Goal: Information Seeking & Learning: Learn about a topic

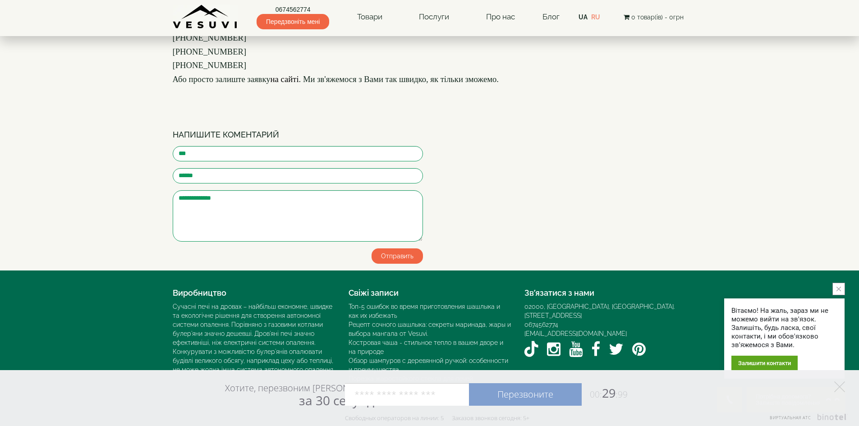
scroll to position [1759, 0]
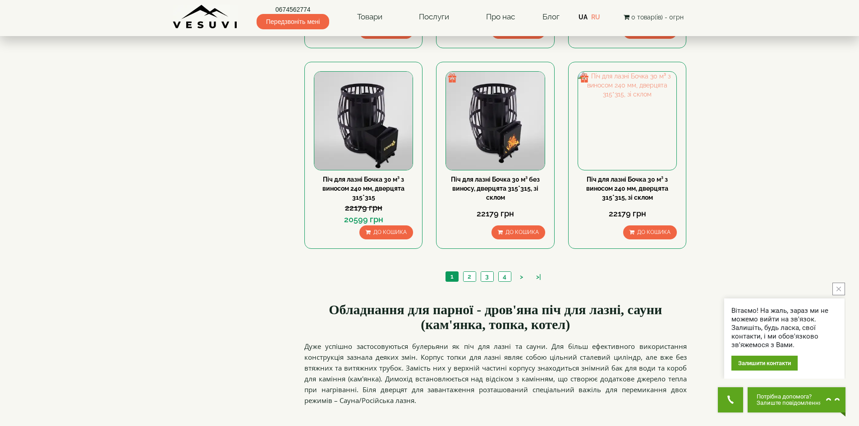
scroll to position [1037, 0]
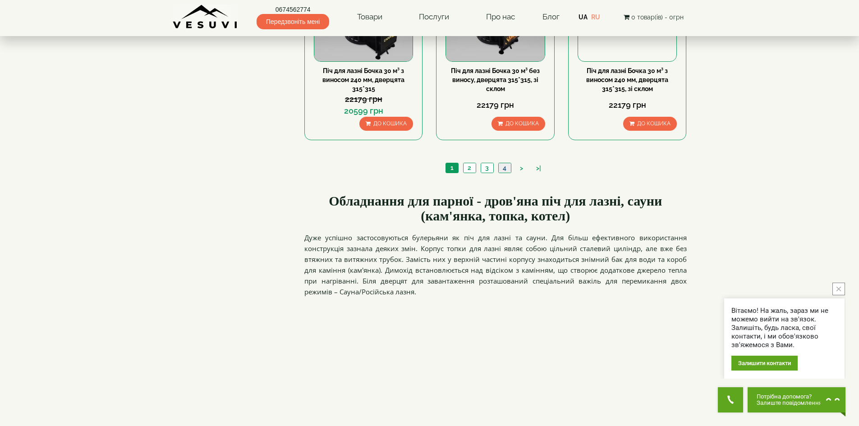
click at [505, 169] on link "4" at bounding box center [504, 167] width 13 height 9
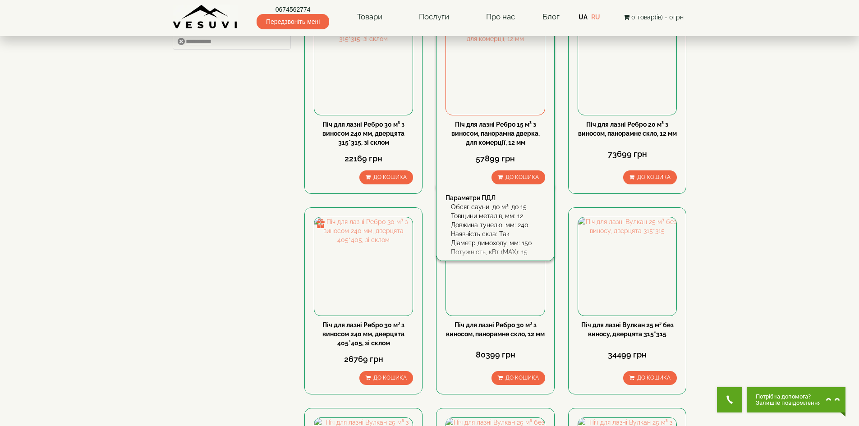
scroll to position [180, 0]
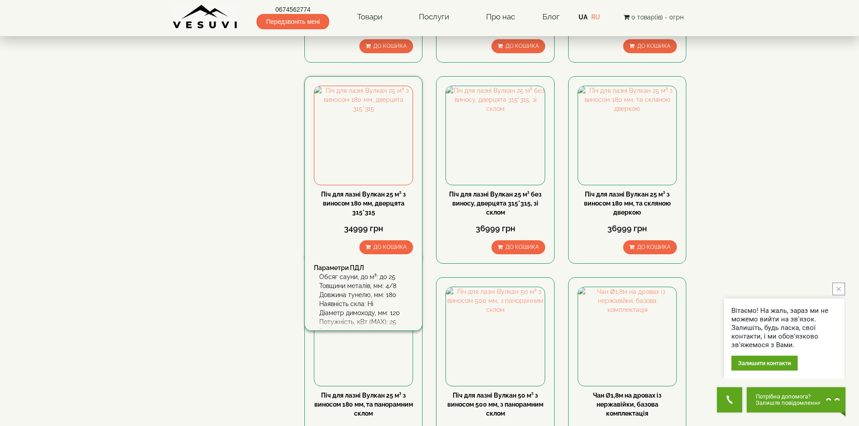
scroll to position [496, 0]
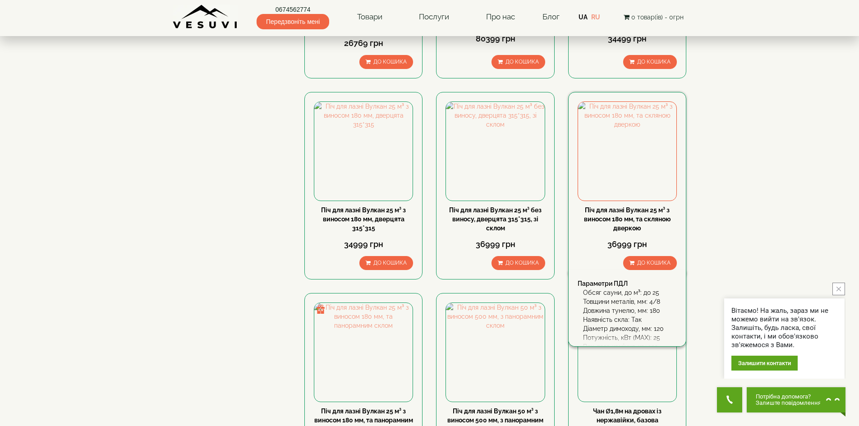
click at [615, 213] on link "Піч для лазні Вулкан 25 м³ з виносом 180 мм, та скляною дверкою" at bounding box center [627, 219] width 87 height 25
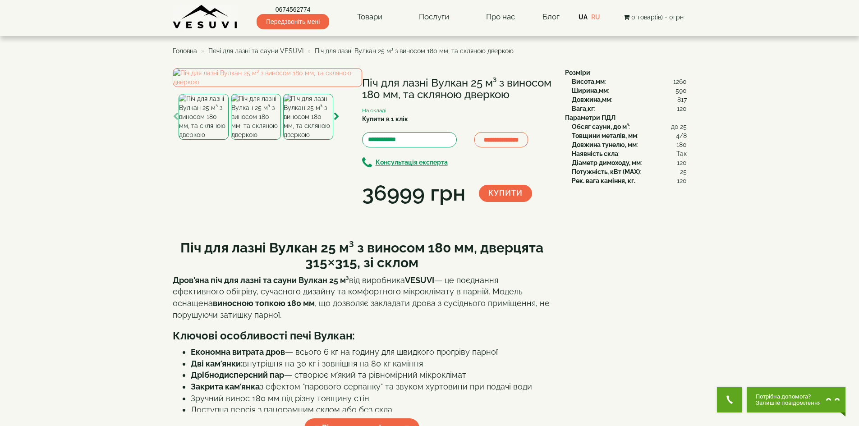
click at [257, 140] on img at bounding box center [256, 117] width 50 height 46
click at [299, 140] on img at bounding box center [308, 117] width 50 height 46
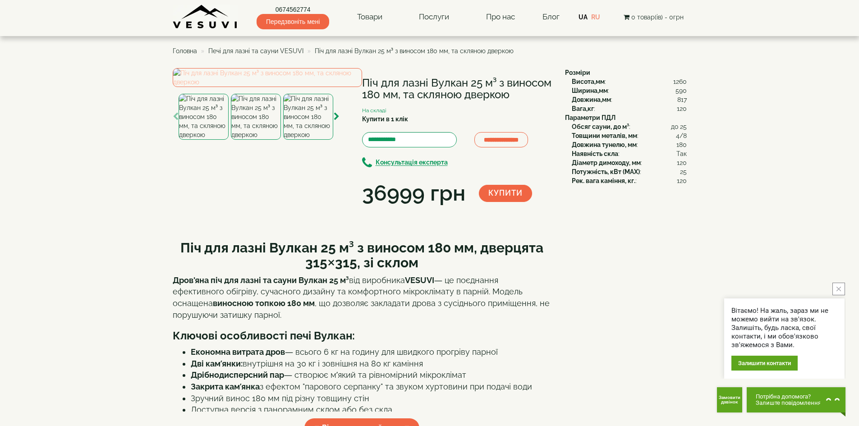
click at [248, 87] on img at bounding box center [267, 77] width 189 height 19
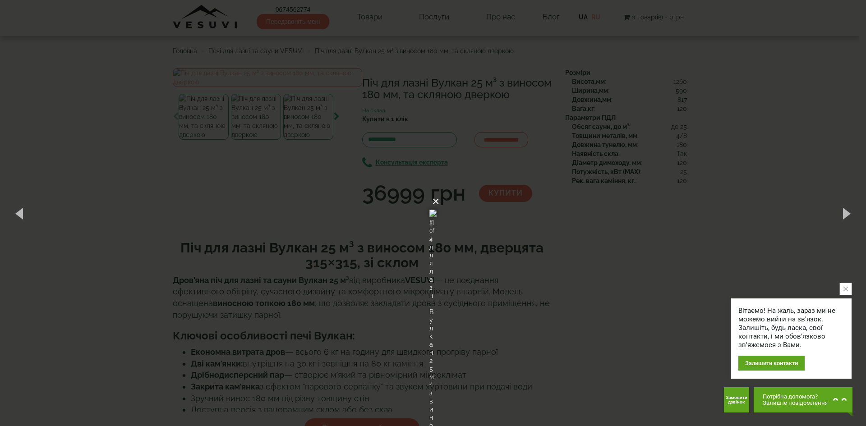
click at [439, 192] on button "×" at bounding box center [435, 202] width 7 height 20
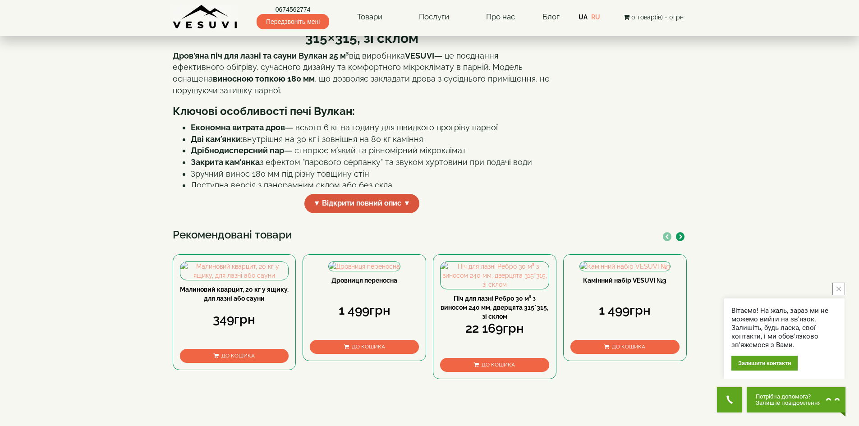
scroll to position [225, 0]
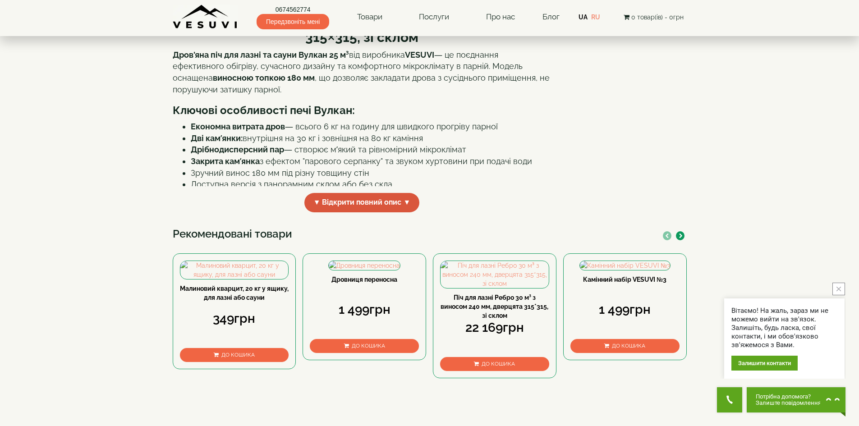
click at [391, 212] on span "▼ Відкрити повний опис ▼" at bounding box center [361, 202] width 115 height 19
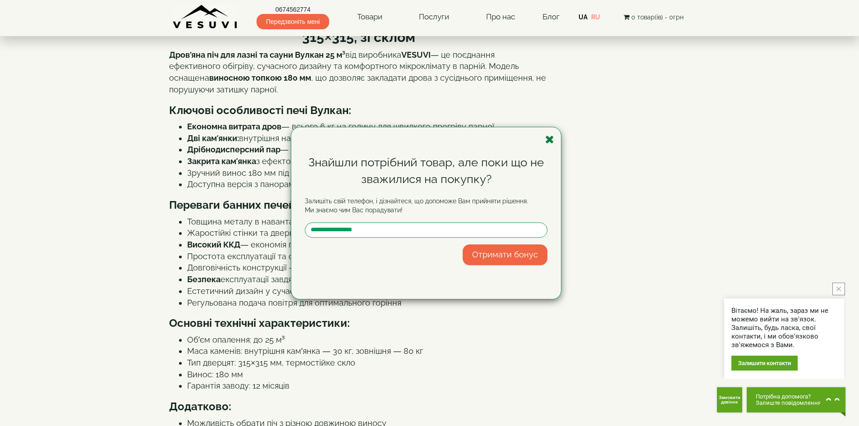
click at [550, 137] on icon "button" at bounding box center [549, 139] width 9 height 11
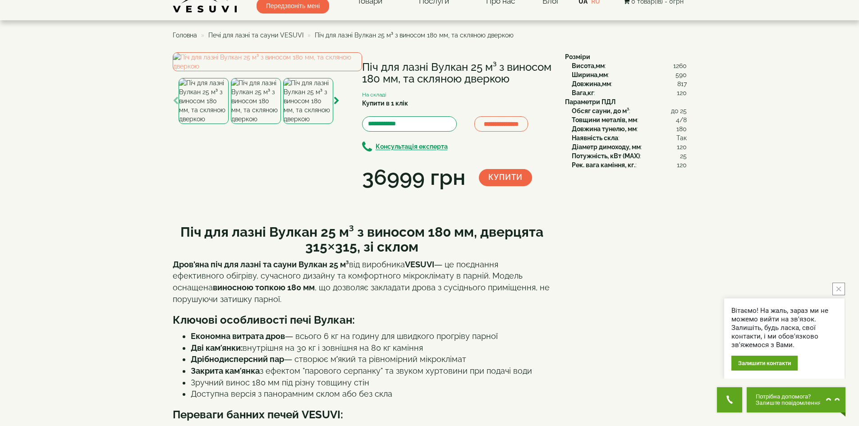
scroll to position [0, 0]
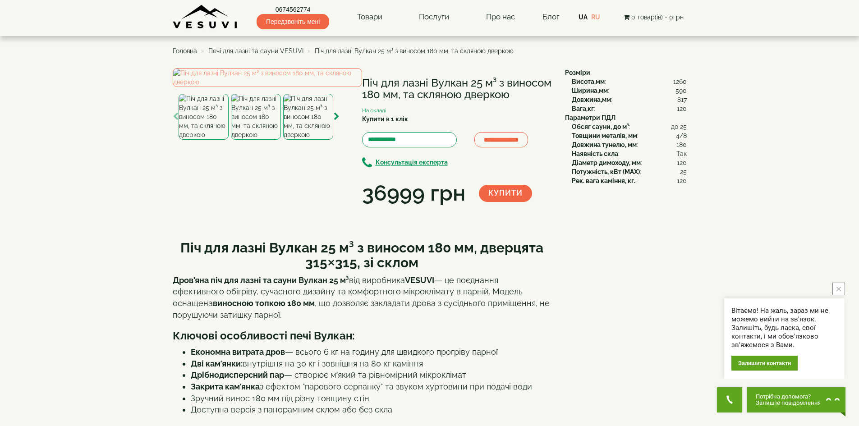
click at [297, 140] on div at bounding box center [267, 104] width 189 height 72
click at [300, 140] on img at bounding box center [308, 117] width 50 height 46
click at [303, 140] on img at bounding box center [308, 117] width 50 height 46
click at [332, 140] on div at bounding box center [308, 117] width 50 height 46
click at [324, 87] on img at bounding box center [267, 77] width 189 height 19
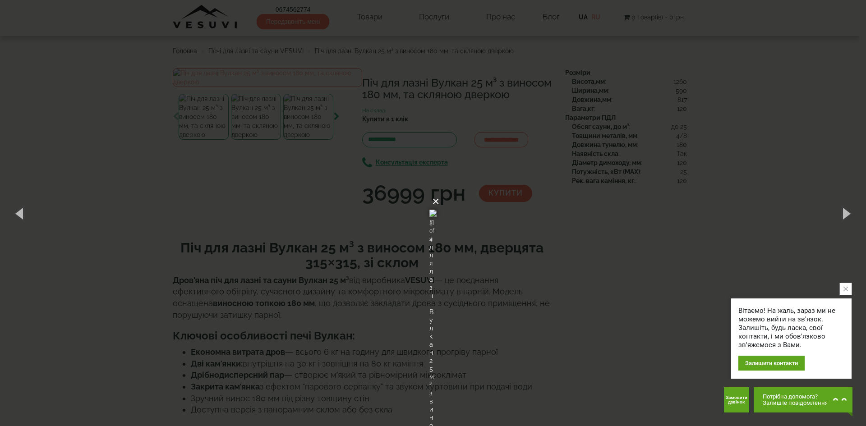
click at [439, 192] on button "×" at bounding box center [435, 202] width 7 height 20
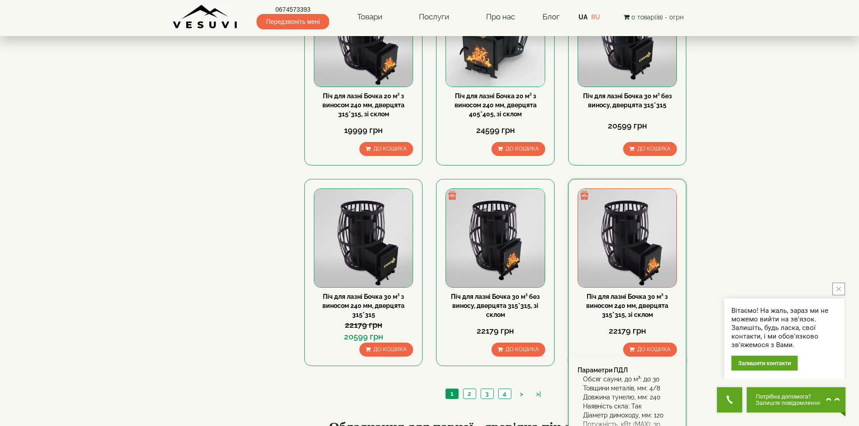
scroll to position [812, 0]
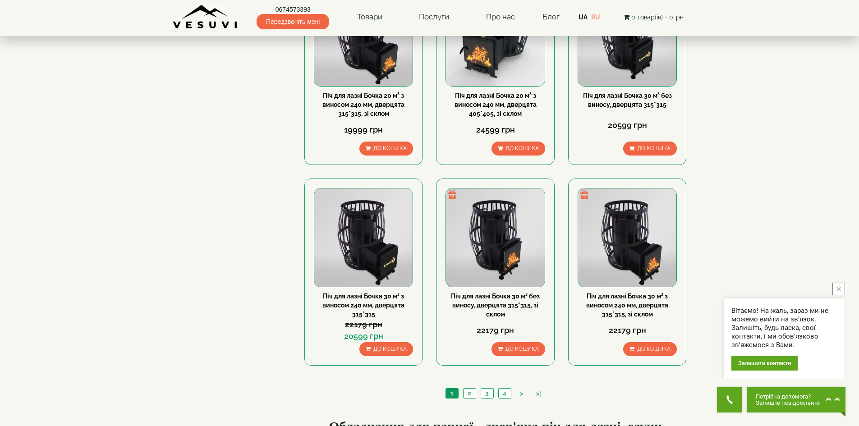
click at [839, 291] on button "close button" at bounding box center [838, 289] width 13 height 13
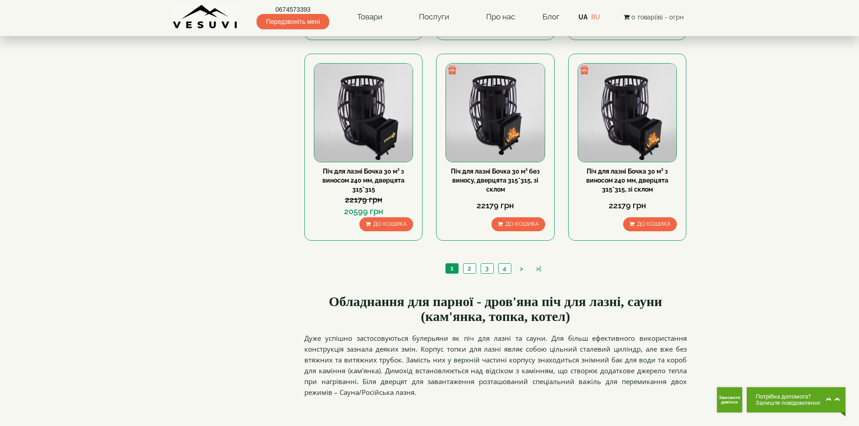
scroll to position [947, 0]
